Goal: Information Seeking & Learning: Learn about a topic

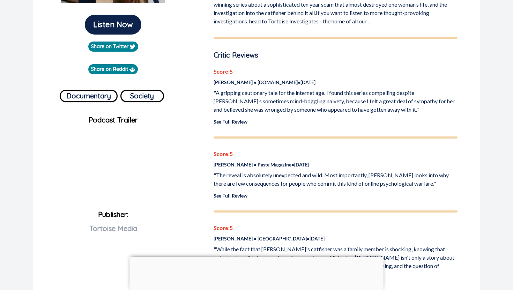
scroll to position [191, 0]
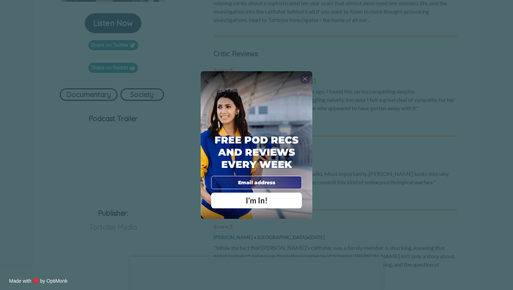
click at [306, 80] on span "X" at bounding box center [305, 78] width 5 height 7
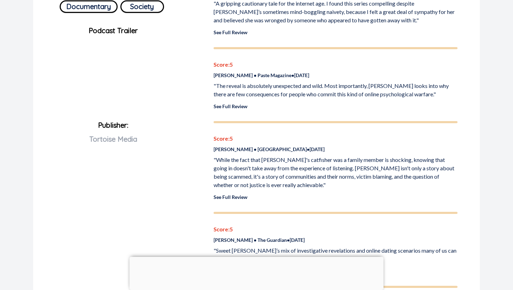
scroll to position [279, 0]
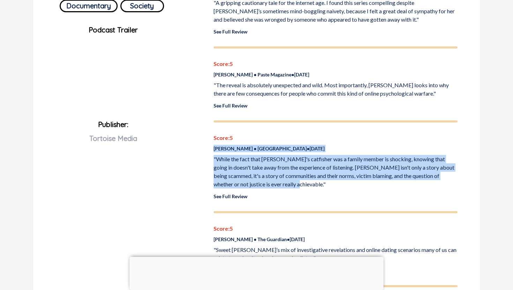
drag, startPoint x: 215, startPoint y: 147, endPoint x: 274, endPoint y: 183, distance: 68.8
click at [274, 183] on div "Score: 5 [PERSON_NAME][GEOGRAPHIC_DATA] • [DATE] "While the fact that [PERSON_N…" at bounding box center [336, 167] width 244 height 66
copy div "[PERSON_NAME] • [GEOGRAPHIC_DATA] • [DATE] "While the fact that [PERSON_NAME]'s…"
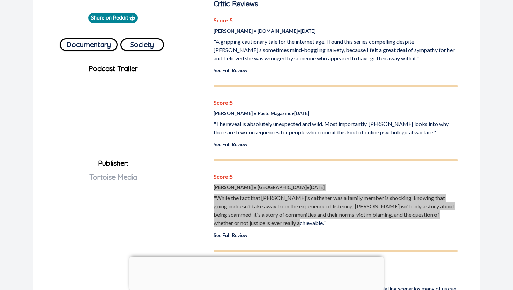
scroll to position [191, 0]
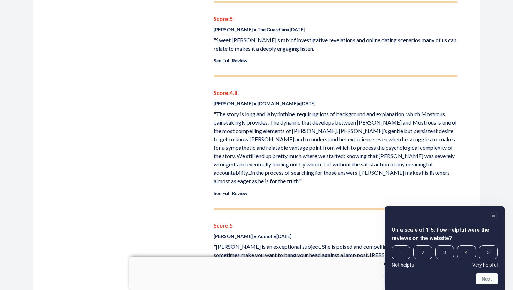
scroll to position [489, 0]
drag, startPoint x: 215, startPoint y: 115, endPoint x: 305, endPoint y: 176, distance: 109.3
click at [305, 176] on p ""The story is long and labyrinthine, requiring lots of background and explanati…" at bounding box center [336, 147] width 244 height 75
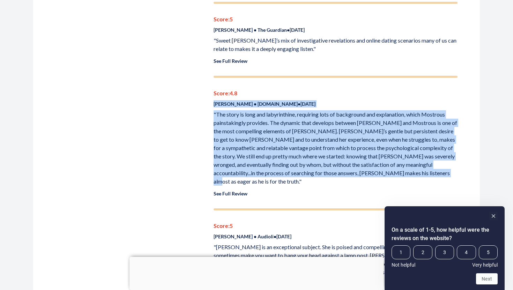
drag, startPoint x: 411, startPoint y: 174, endPoint x: 203, endPoint y: 107, distance: 219.3
copy div "[PERSON_NAME] • [DOMAIN_NAME] • [DATE] "The story is long and labyrinthine, req…"
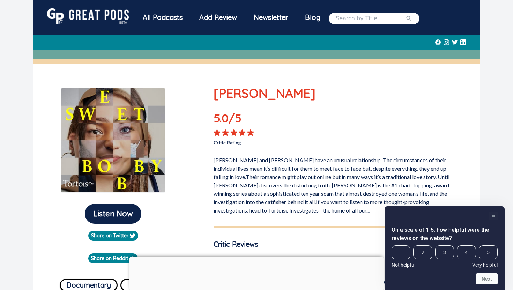
scroll to position [279, 0]
